Goal: Task Accomplishment & Management: Complete application form

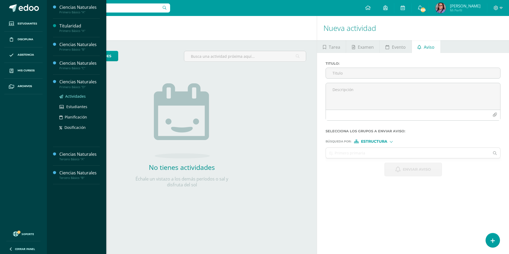
click at [82, 96] on span "Actividades" at bounding box center [75, 96] width 20 height 5
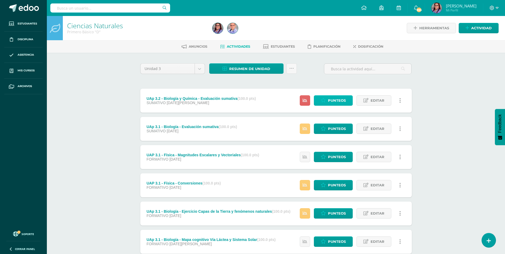
click at [316, 103] on link "Punteos" at bounding box center [333, 100] width 39 height 10
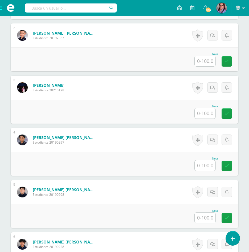
scroll to position [214, 0]
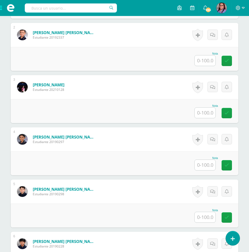
click at [207, 165] on input "text" at bounding box center [204, 165] width 21 height 10
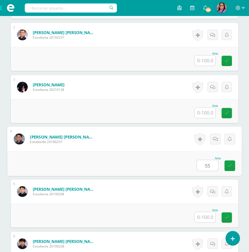
type input "55"
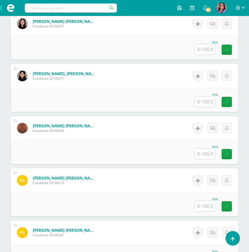
scroll to position [746, 0]
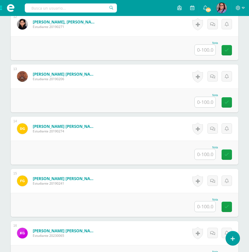
click at [203, 208] on input "text" at bounding box center [204, 206] width 21 height 10
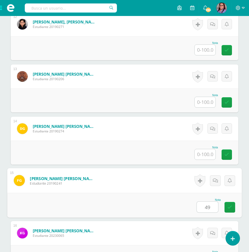
type input "49"
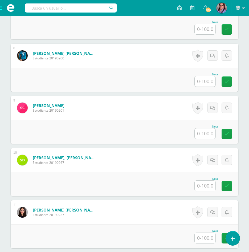
scroll to position [480, 0]
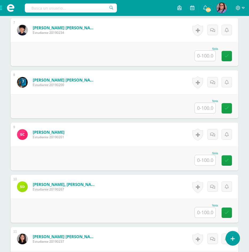
drag, startPoint x: 200, startPoint y: 163, endPoint x: 197, endPoint y: 160, distance: 3.6
click at [200, 163] on input "text" at bounding box center [204, 160] width 21 height 10
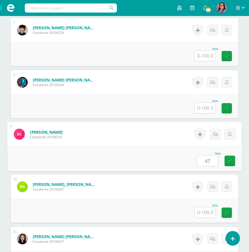
type input "47"
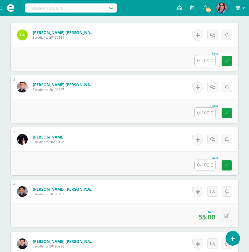
scroll to position [160, 0]
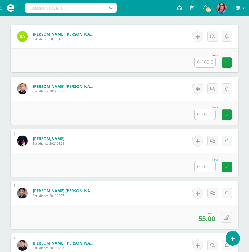
click at [206, 114] on input "text" at bounding box center [204, 114] width 21 height 10
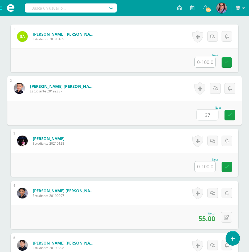
type input "37"
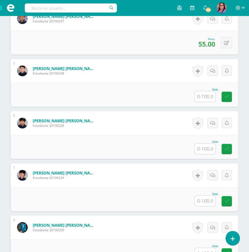
scroll to position [347, 0]
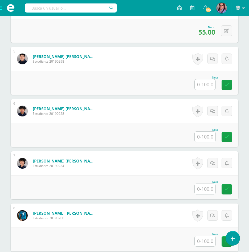
click at [205, 188] on input "text" at bounding box center [204, 189] width 21 height 10
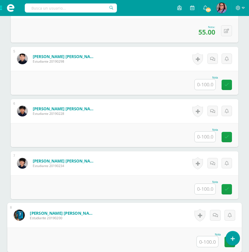
click at [206, 239] on input "text" at bounding box center [207, 241] width 21 height 11
type input "36"
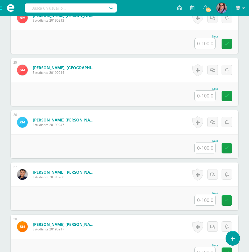
scroll to position [1384, 0]
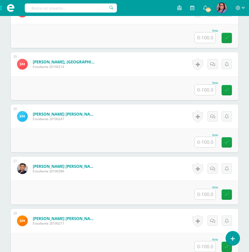
click at [205, 197] on input "text" at bounding box center [204, 194] width 21 height 10
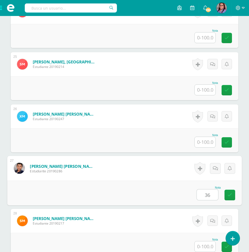
type input "36"
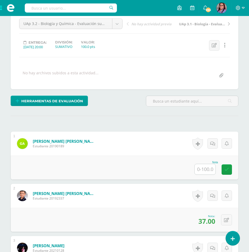
scroll to position [54, 0]
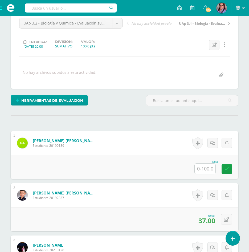
click at [207, 167] on input "text" at bounding box center [204, 168] width 21 height 10
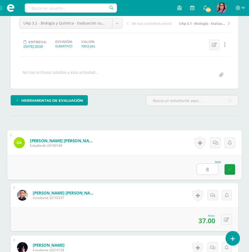
type input "82"
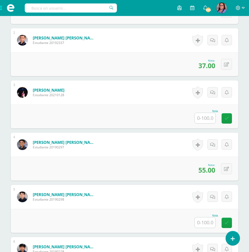
scroll to position [214, 0]
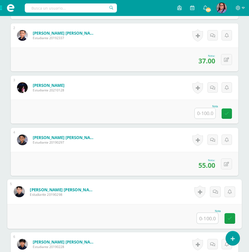
click at [198, 215] on input "text" at bounding box center [207, 218] width 21 height 11
type input "94"
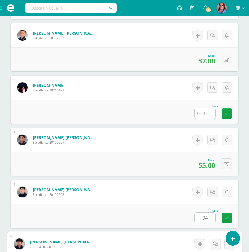
scroll to position [357, 0]
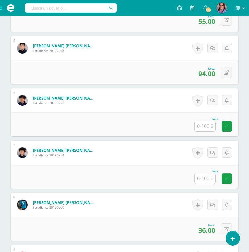
click at [212, 127] on input "text" at bounding box center [204, 126] width 21 height 10
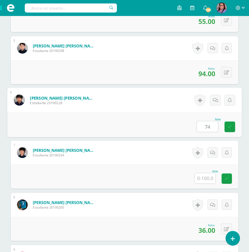
type input "74"
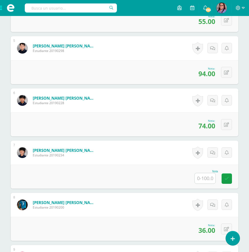
click at [198, 178] on input "text" at bounding box center [204, 178] width 21 height 10
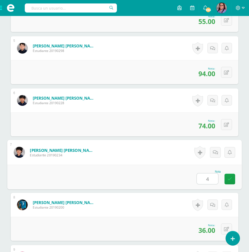
type input "45"
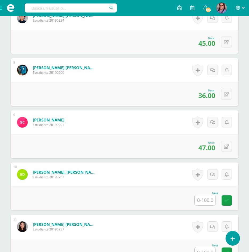
scroll to position [517, 0]
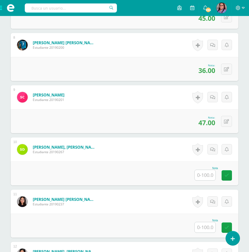
click at [199, 170] on input "text" at bounding box center [204, 175] width 21 height 10
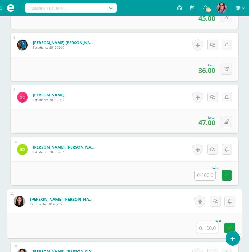
click at [199, 223] on input "text" at bounding box center [207, 227] width 21 height 11
type input "87"
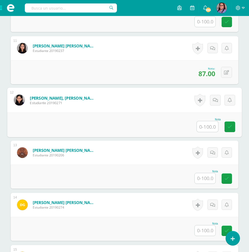
click at [202, 129] on input "text" at bounding box center [207, 126] width 21 height 11
type input "80"
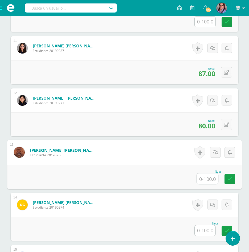
click at [202, 174] on input "text" at bounding box center [207, 178] width 21 height 11
type input "63"
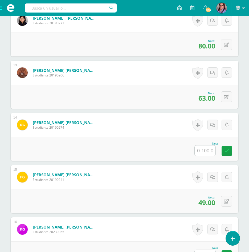
scroll to position [776, 0]
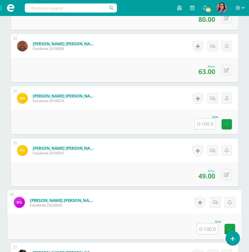
click at [213, 229] on input "text" at bounding box center [207, 228] width 21 height 11
type input "88"
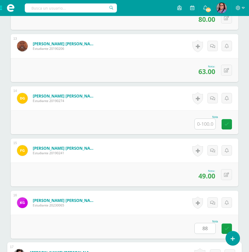
scroll to position [931, 0]
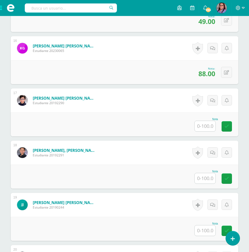
click at [206, 182] on input "text" at bounding box center [204, 178] width 21 height 10
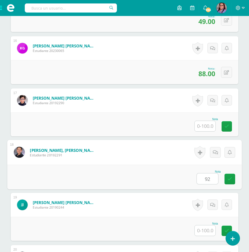
type input "92"
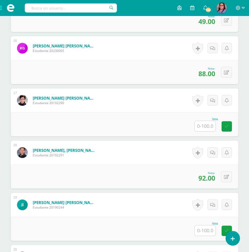
click at [198, 226] on input "text" at bounding box center [204, 230] width 21 height 10
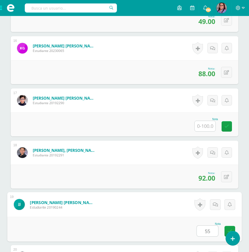
type input "55"
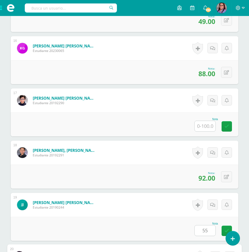
scroll to position [1087, 0]
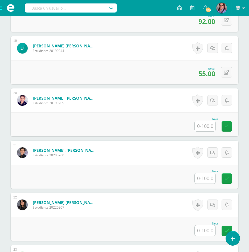
click at [204, 122] on input "text" at bounding box center [204, 126] width 21 height 10
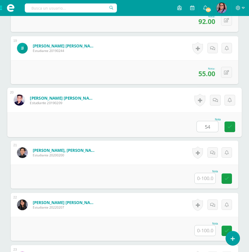
type input "54"
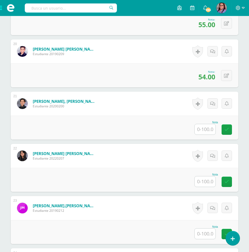
scroll to position [1140, 0]
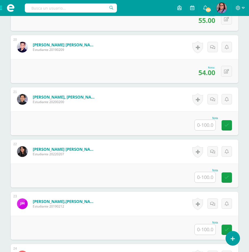
click at [204, 173] on input "text" at bounding box center [204, 177] width 21 height 10
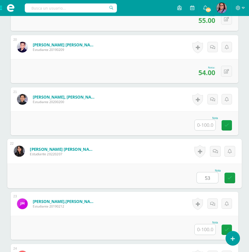
type input "53"
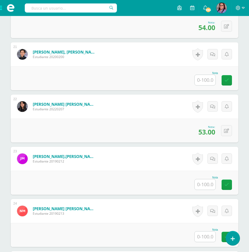
scroll to position [1193, 0]
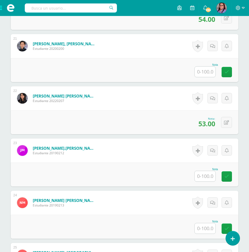
click at [202, 177] on input "text" at bounding box center [204, 176] width 21 height 10
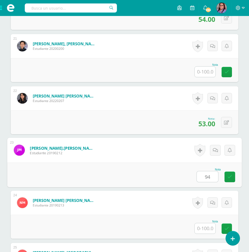
type input "94"
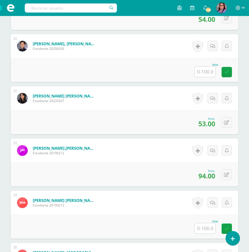
click at [199, 230] on input "text" at bounding box center [204, 228] width 21 height 10
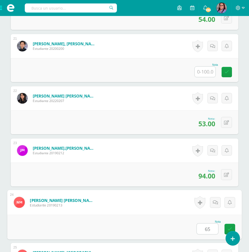
type input "65"
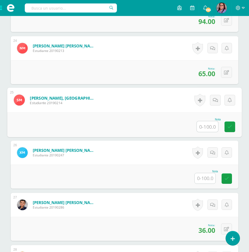
click at [207, 125] on input "text" at bounding box center [207, 126] width 21 height 11
type input "64"
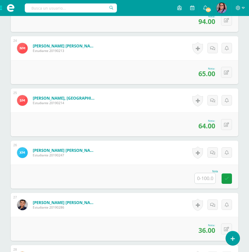
click at [203, 174] on input "text" at bounding box center [204, 178] width 21 height 10
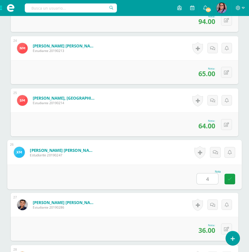
type input "42"
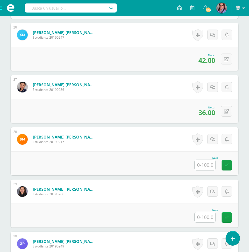
scroll to position [1481, 0]
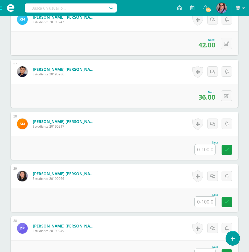
click at [202, 199] on input "text" at bounding box center [204, 201] width 21 height 10
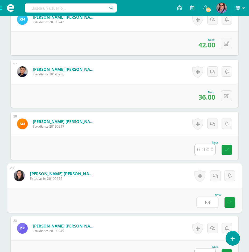
type input "69"
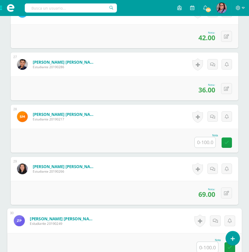
click at [201, 246] on input "text" at bounding box center [207, 247] width 21 height 11
type input "47"
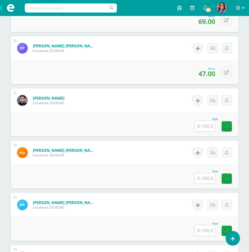
click at [201, 123] on input "text" at bounding box center [204, 126] width 21 height 10
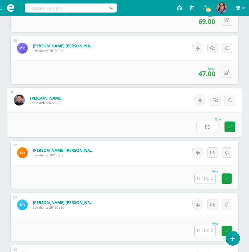
type input "89"
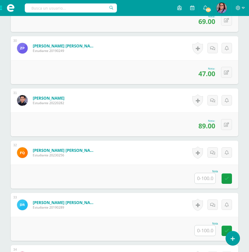
click at [205, 185] on div "Nota" at bounding box center [124, 176] width 227 height 24
click at [203, 179] on input "text" at bounding box center [204, 178] width 21 height 10
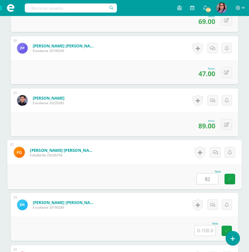
type input "82"
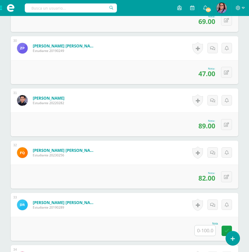
click at [196, 227] on div "Nota" at bounding box center [124, 229] width 227 height 24
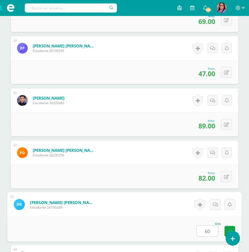
type input "60"
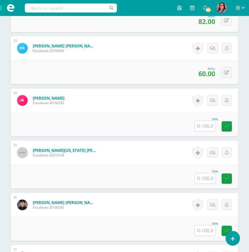
click at [199, 124] on input "text" at bounding box center [204, 126] width 21 height 10
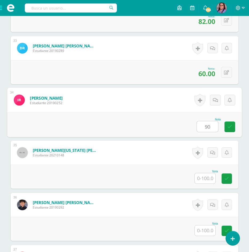
type input "90"
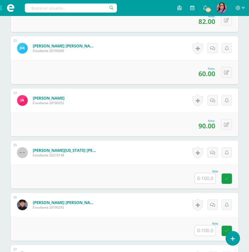
click at [202, 225] on div at bounding box center [204, 230] width 21 height 11
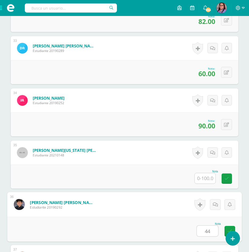
type input "44"
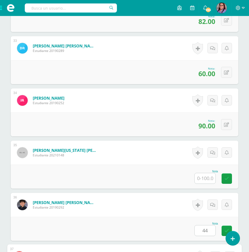
scroll to position [1973, 0]
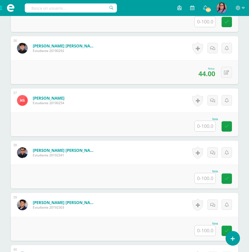
click at [205, 121] on input "text" at bounding box center [204, 126] width 21 height 10
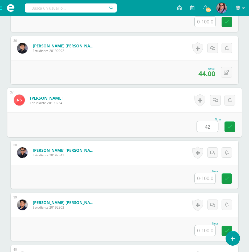
type input "42"
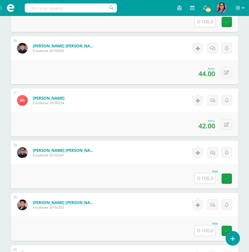
click at [202, 177] on input "text" at bounding box center [204, 178] width 21 height 10
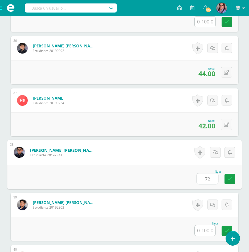
type input "72"
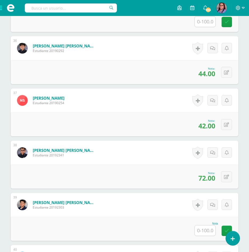
click at [204, 227] on input "text" at bounding box center [204, 230] width 21 height 10
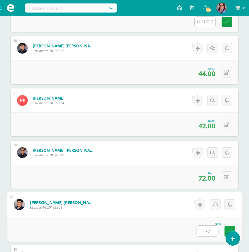
type input "77"
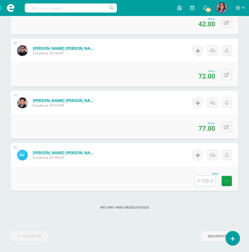
click at [204, 177] on input "text" at bounding box center [204, 180] width 21 height 10
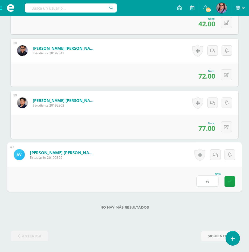
type input "61"
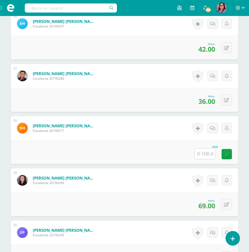
scroll to position [1463, 0]
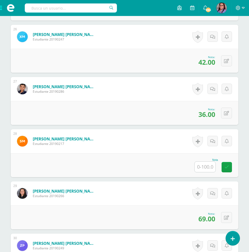
click at [210, 168] on input "text" at bounding box center [204, 166] width 21 height 10
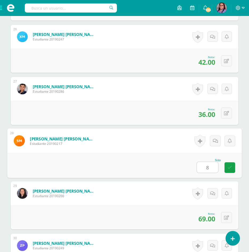
type input "81"
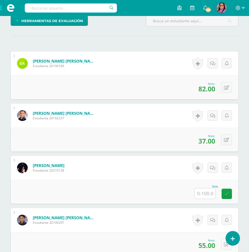
scroll to position [160, 0]
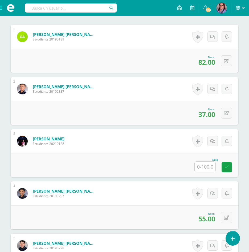
click at [195, 167] on div "Nota" at bounding box center [124, 165] width 227 height 24
click at [200, 169] on input "text" at bounding box center [204, 166] width 21 height 10
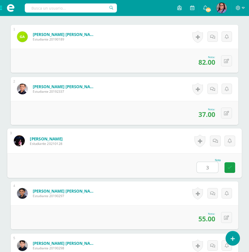
type input "31"
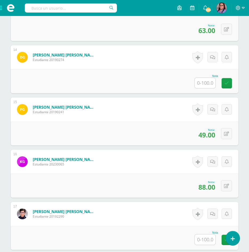
scroll to position [825, 0]
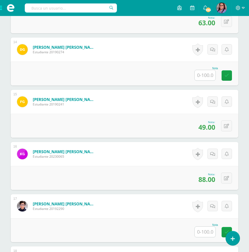
click at [208, 76] on input "text" at bounding box center [204, 75] width 21 height 10
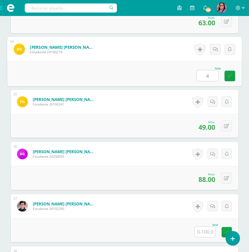
type input "46"
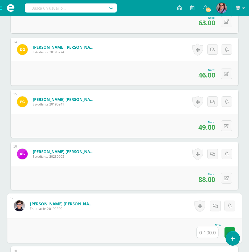
click at [206, 232] on input "text" at bounding box center [207, 232] width 21 height 11
type input "53"
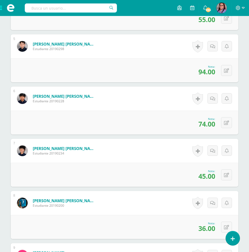
scroll to position [346, 0]
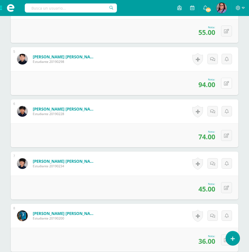
click at [227, 84] on icon at bounding box center [226, 83] width 5 height 5
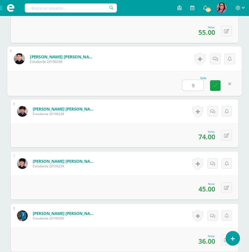
type input "99"
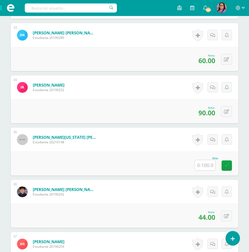
scroll to position [1836, 0]
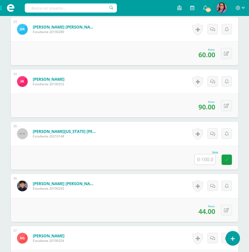
click at [201, 156] on input "text" at bounding box center [204, 159] width 21 height 10
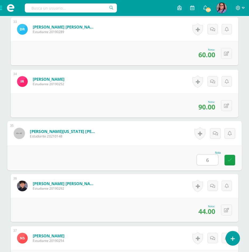
type input "69"
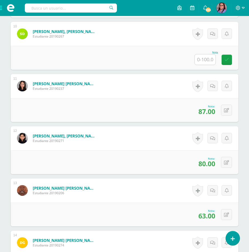
scroll to position [586, 0]
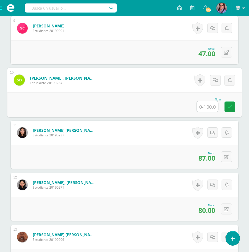
click at [206, 106] on input "text" at bounding box center [207, 106] width 21 height 11
type input "61"
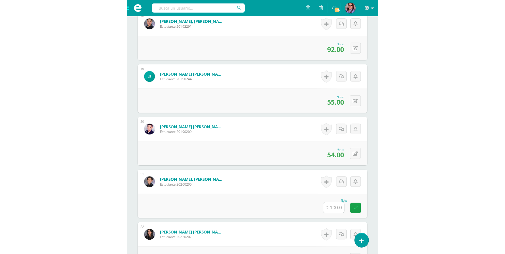
scroll to position [1064, 0]
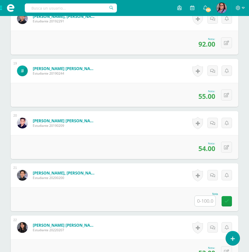
click at [201, 199] on input "text" at bounding box center [204, 200] width 21 height 10
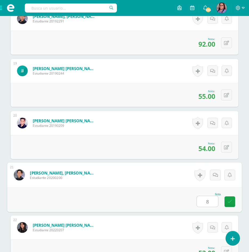
type input "82"
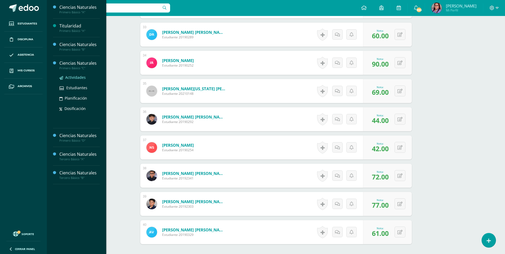
click at [82, 78] on span "Actividades" at bounding box center [75, 77] width 20 height 5
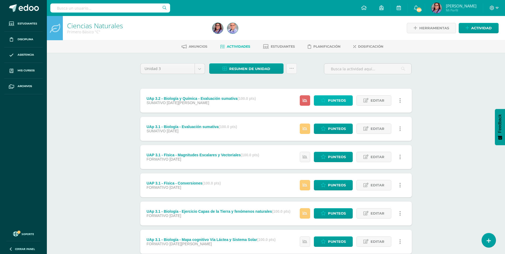
click at [318, 98] on link "Punteos" at bounding box center [333, 100] width 39 height 10
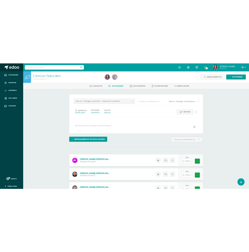
scroll to position [1, 0]
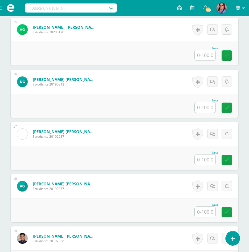
scroll to position [905, 0]
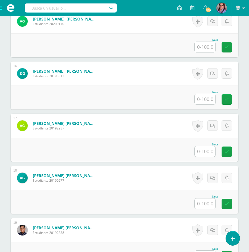
click at [204, 153] on input "text" at bounding box center [204, 151] width 21 height 10
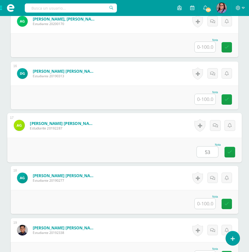
type input "53"
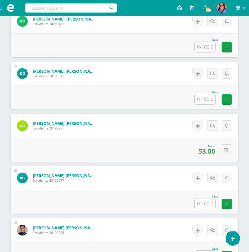
click at [207, 98] on input "text" at bounding box center [204, 99] width 21 height 10
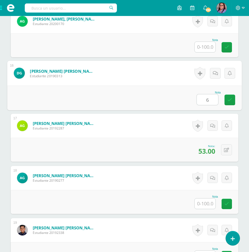
type input "69"
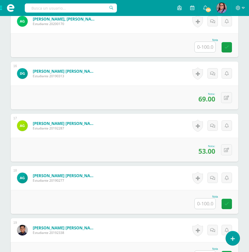
click at [203, 44] on input "text" at bounding box center [204, 47] width 21 height 10
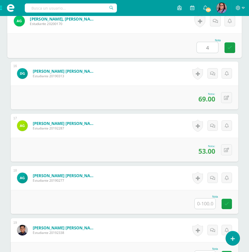
type input "44"
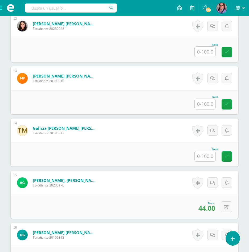
scroll to position [719, 0]
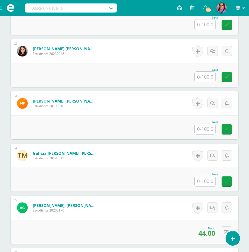
click at [200, 177] on input "text" at bounding box center [204, 181] width 21 height 10
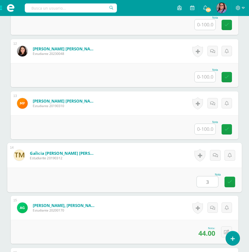
type input "36"
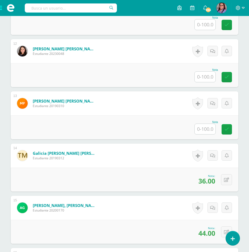
drag, startPoint x: 208, startPoint y: 126, endPoint x: 206, endPoint y: 115, distance: 11.2
click at [208, 126] on input "text" at bounding box center [204, 129] width 21 height 10
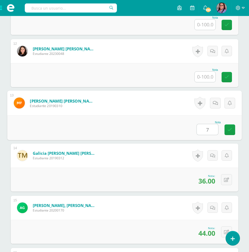
type input "78"
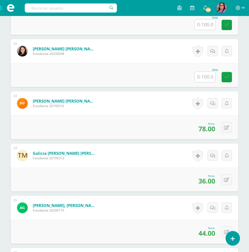
click at [204, 75] on input "text" at bounding box center [204, 77] width 21 height 10
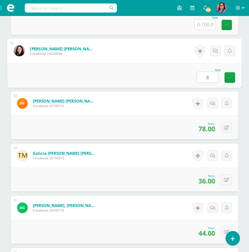
type input "83"
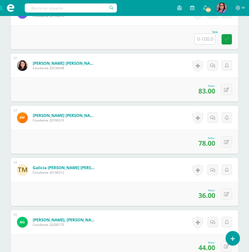
scroll to position [693, 0]
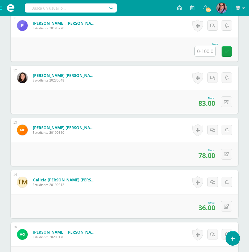
click at [207, 52] on input "text" at bounding box center [204, 51] width 21 height 10
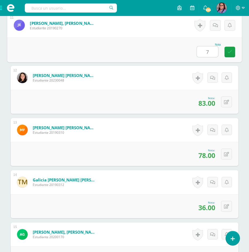
type input "79"
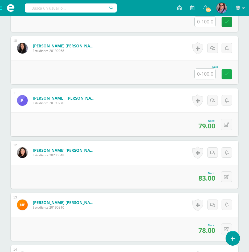
scroll to position [613, 0]
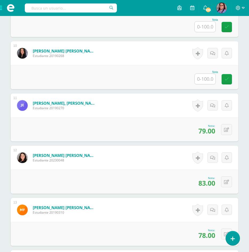
click at [209, 77] on input "text" at bounding box center [204, 79] width 21 height 10
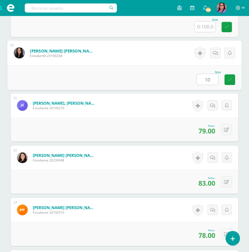
type input "100"
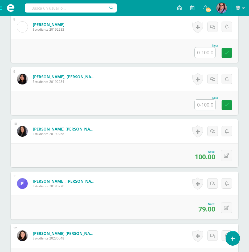
scroll to position [533, 0]
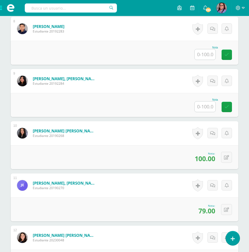
click at [195, 105] on div "Nota" at bounding box center [124, 105] width 227 height 24
click at [199, 103] on input "text" at bounding box center [204, 106] width 21 height 10
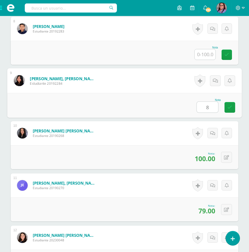
type input "80"
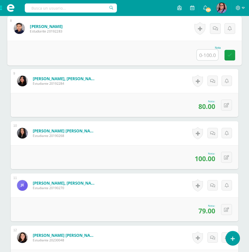
click at [198, 56] on input "text" at bounding box center [207, 54] width 21 height 11
type input "99"
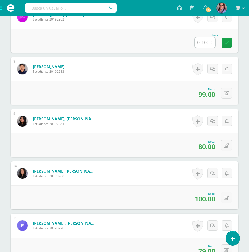
scroll to position [480, 0]
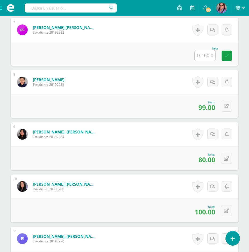
click at [201, 56] on input "text" at bounding box center [204, 55] width 21 height 10
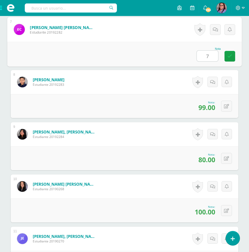
type input "76"
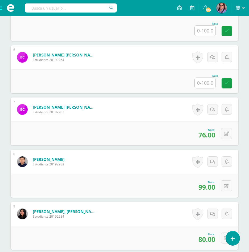
scroll to position [400, 0]
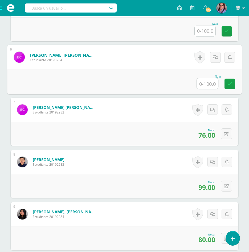
click at [203, 85] on input "text" at bounding box center [207, 83] width 21 height 11
type input "98"
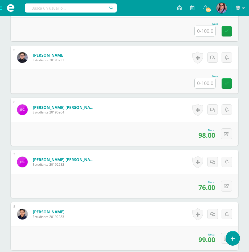
scroll to position [347, 0]
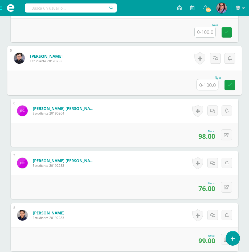
click at [202, 85] on input "text" at bounding box center [207, 84] width 21 height 11
type input "97"
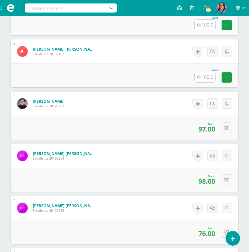
scroll to position [294, 0]
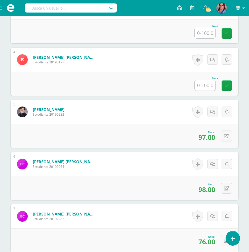
click at [203, 85] on input "text" at bounding box center [204, 85] width 21 height 10
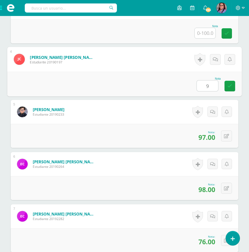
type input "97"
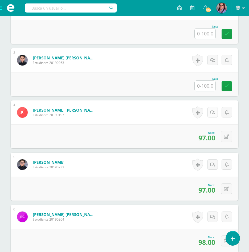
scroll to position [240, 0]
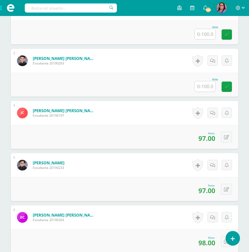
click at [198, 84] on input "text" at bounding box center [204, 86] width 21 height 10
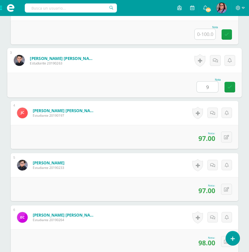
type input "99"
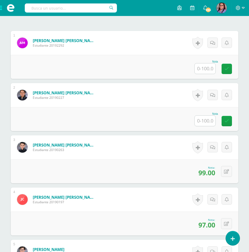
scroll to position [161, 0]
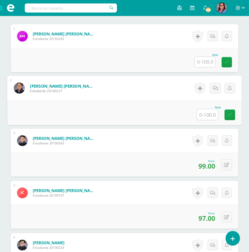
click at [205, 114] on input "text" at bounding box center [207, 114] width 21 height 11
type input "76"
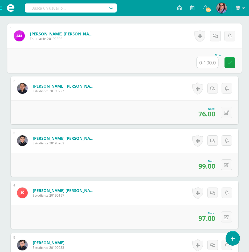
click at [199, 57] on input "text" at bounding box center [207, 62] width 21 height 11
type input "63"
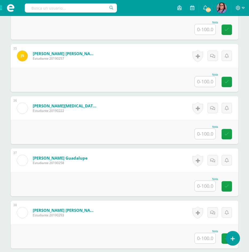
scroll to position [1916, 0]
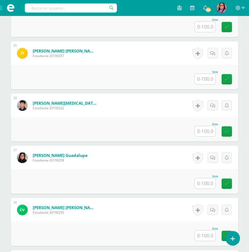
click at [203, 185] on input "text" at bounding box center [204, 183] width 21 height 10
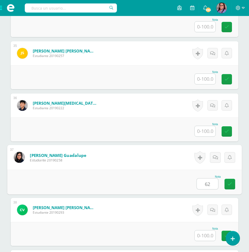
type input "62"
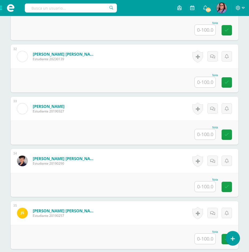
scroll to position [1730, 0]
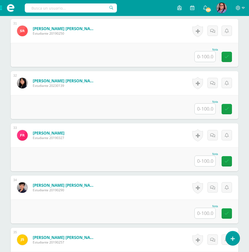
click at [205, 57] on input "text" at bounding box center [204, 56] width 21 height 10
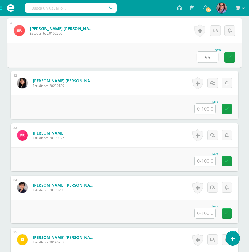
type input "95"
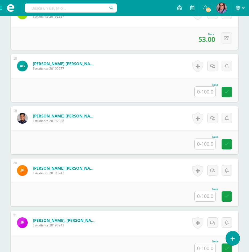
scroll to position [1012, 0]
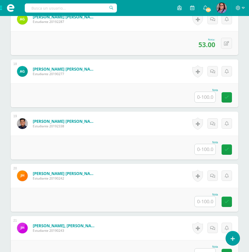
click at [208, 102] on input "text" at bounding box center [204, 97] width 21 height 10
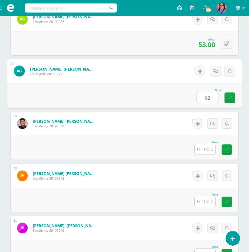
type input "62"
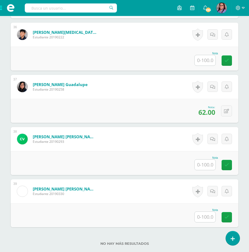
scroll to position [1996, 0]
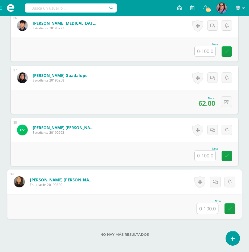
click at [205, 205] on input "text" at bounding box center [207, 208] width 21 height 11
type input "23"
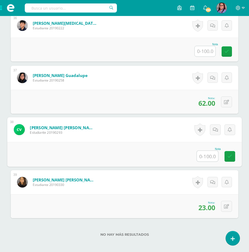
click at [198, 158] on input "text" at bounding box center [207, 156] width 21 height 11
type input "89"
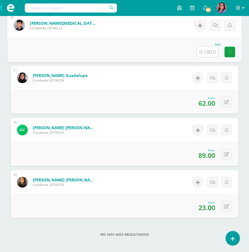
click at [206, 53] on input "text" at bounding box center [207, 51] width 21 height 11
type input "29"
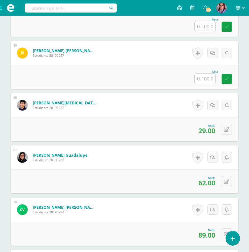
scroll to position [1916, 0]
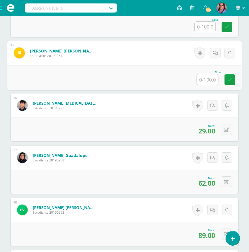
click at [203, 75] on input "text" at bounding box center [207, 79] width 21 height 11
type input "56"
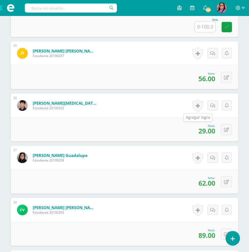
scroll to position [1863, 0]
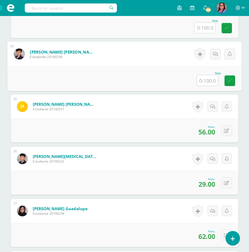
click at [207, 81] on input "text" at bounding box center [207, 80] width 21 height 11
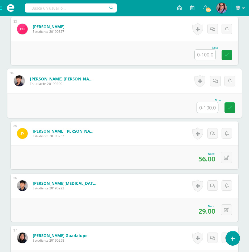
scroll to position [1810, 0]
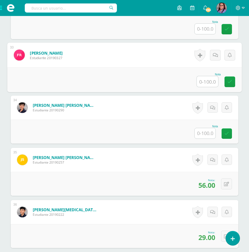
click at [200, 78] on input "text" at bounding box center [207, 81] width 21 height 11
type input "85"
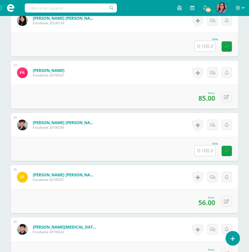
scroll to position [1783, 0]
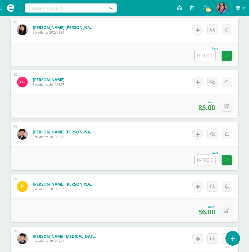
click at [209, 59] on input "text" at bounding box center [204, 55] width 21 height 10
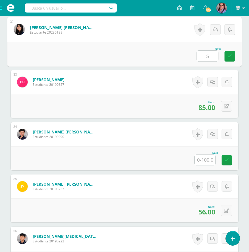
type input "53"
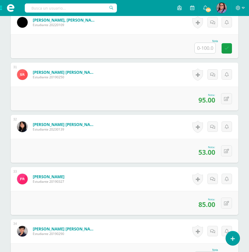
scroll to position [1677, 0]
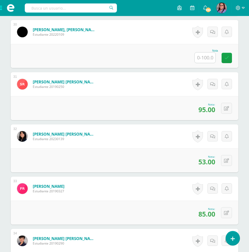
click at [206, 59] on input "text" at bounding box center [204, 57] width 21 height 10
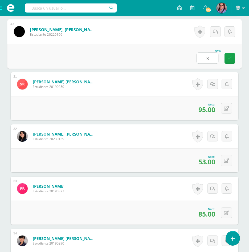
type input "37"
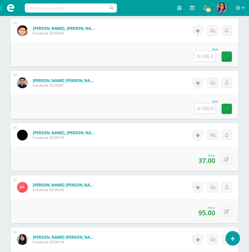
scroll to position [1570, 0]
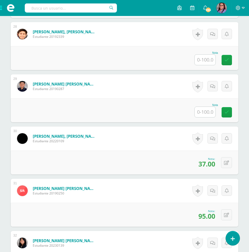
click at [200, 109] on input "text" at bounding box center [204, 112] width 21 height 10
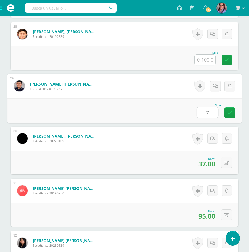
type input "71"
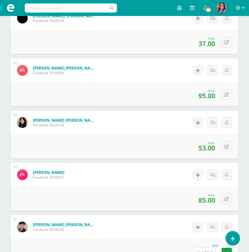
scroll to position [1703, 0]
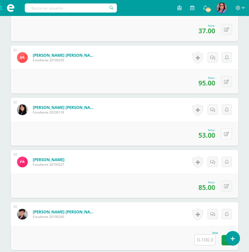
click at [228, 135] on icon at bounding box center [226, 134] width 5 height 5
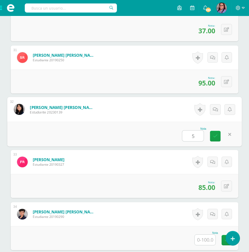
type input "58"
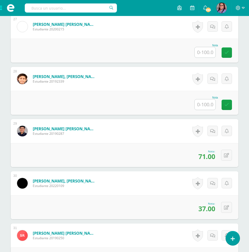
scroll to position [1517, 0]
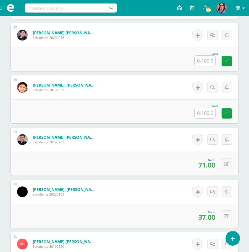
click at [201, 113] on input "text" at bounding box center [204, 113] width 21 height 10
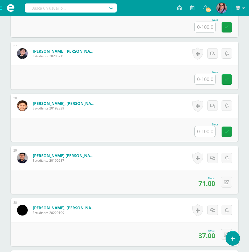
scroll to position [1491, 0]
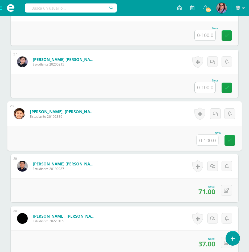
click at [202, 142] on input "text" at bounding box center [207, 140] width 21 height 11
click at [199, 90] on input "text" at bounding box center [204, 87] width 21 height 10
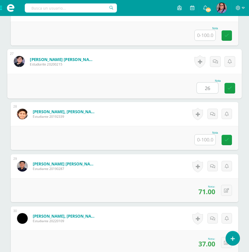
type input "26"
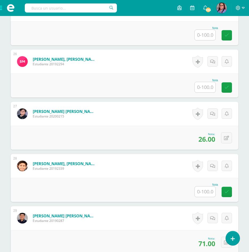
scroll to position [1437, 0]
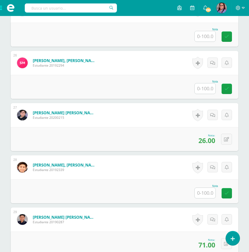
click at [201, 89] on input "text" at bounding box center [204, 88] width 21 height 10
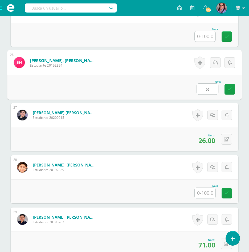
type input "85"
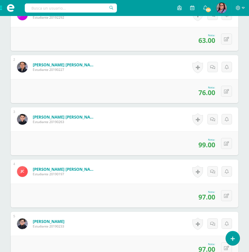
scroll to position [186, 0]
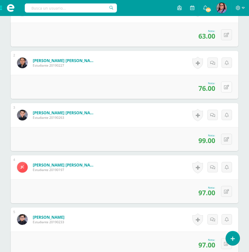
click at [226, 90] on button at bounding box center [226, 86] width 11 height 11
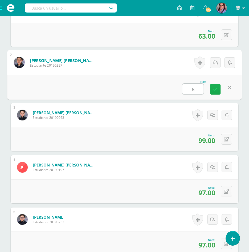
type input "86"
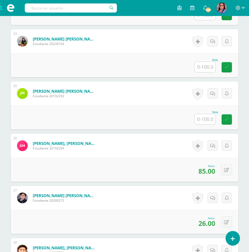
scroll to position [1357, 0]
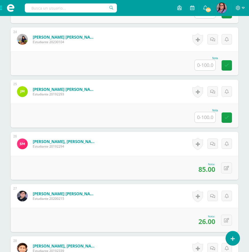
click at [209, 117] on input "text" at bounding box center [204, 117] width 21 height 10
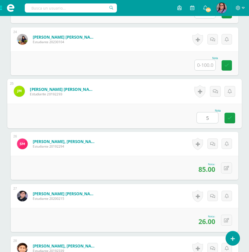
type input "56"
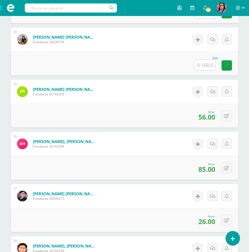
click at [210, 63] on input "text" at bounding box center [204, 65] width 21 height 10
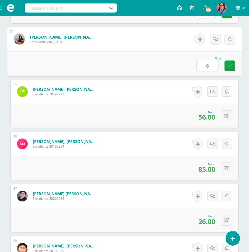
type input "60"
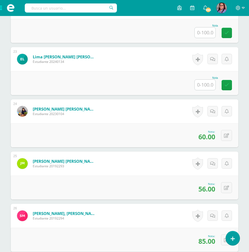
scroll to position [1277, 0]
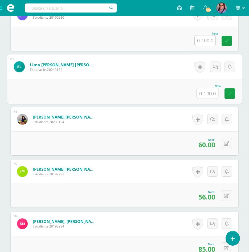
click at [204, 95] on input "text" at bounding box center [207, 93] width 21 height 11
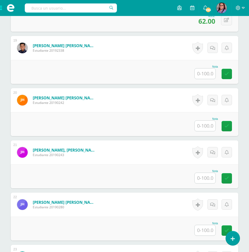
click at [209, 177] on input "text" at bounding box center [204, 178] width 21 height 10
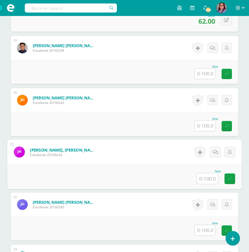
click at [203, 231] on input "text" at bounding box center [204, 230] width 21 height 10
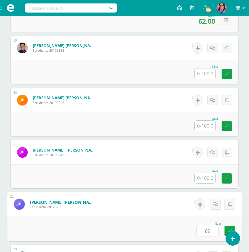
type input "69"
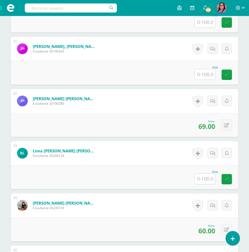
scroll to position [1190, 0]
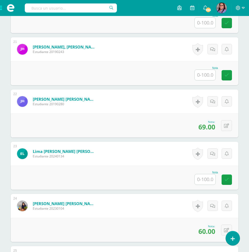
click at [199, 72] on input "text" at bounding box center [204, 75] width 21 height 10
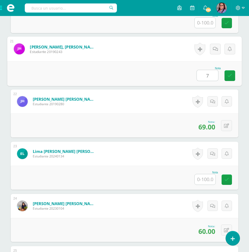
type input "79"
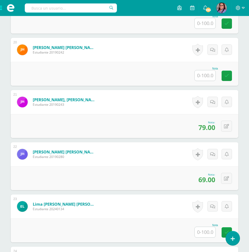
scroll to position [1137, 0]
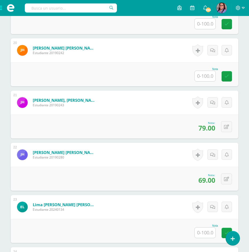
click at [202, 71] on input "text" at bounding box center [204, 76] width 21 height 10
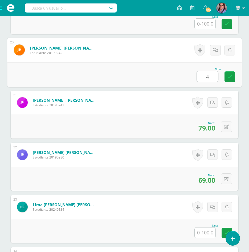
type input "43"
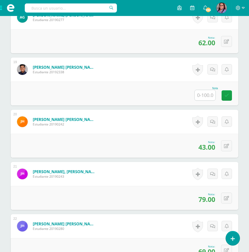
scroll to position [1057, 0]
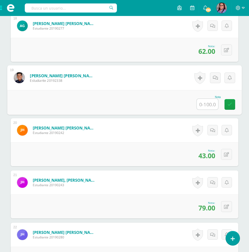
click at [201, 102] on input "text" at bounding box center [207, 104] width 21 height 11
type input "39"
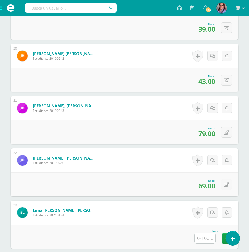
scroll to position [1164, 0]
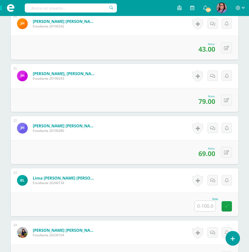
click at [206, 202] on input "text" at bounding box center [204, 206] width 21 height 10
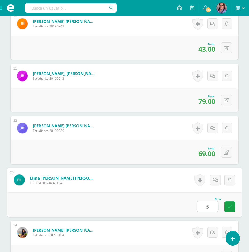
type input "56"
